Goal: Transaction & Acquisition: Purchase product/service

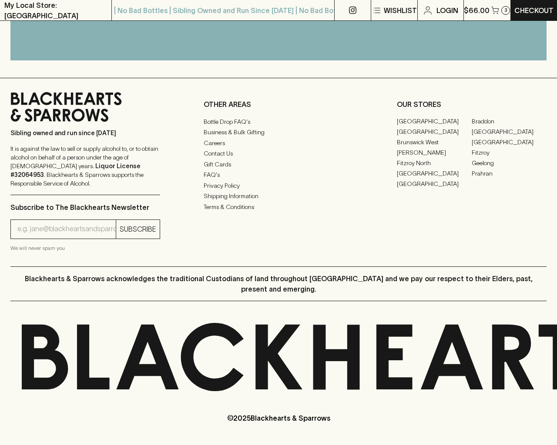
scroll to position [426, 0]
type input "[EMAIL_ADDRESS]"
type input "1"
type input "e"
checkbox input "true"
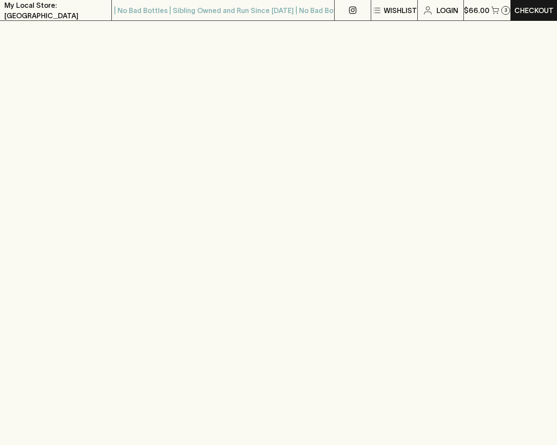
scroll to position [1022, 0]
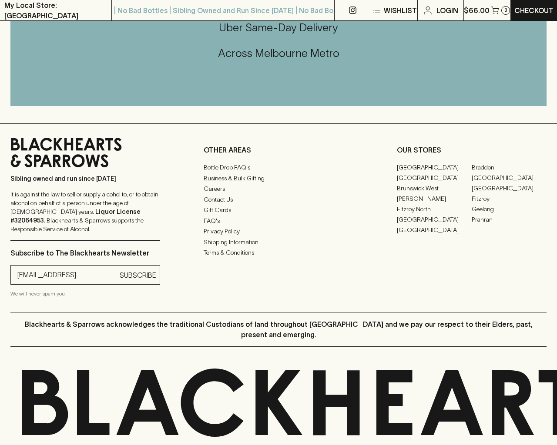
type input "[EMAIL_ADDRESS]"
type input "e"
type input "Elderton E Series Chardonnay 2023"
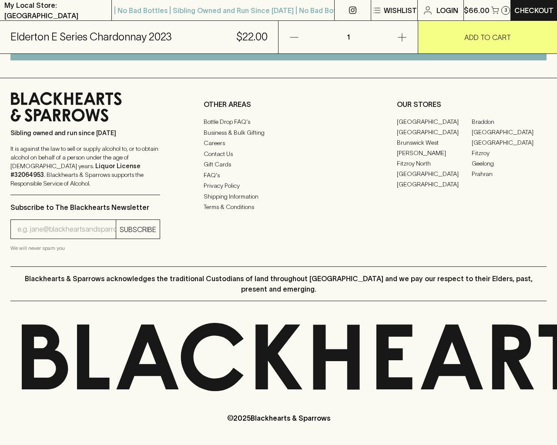
scroll to position [525, 0]
